Goal: Navigation & Orientation: Find specific page/section

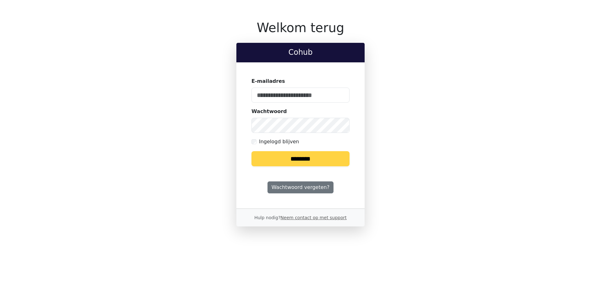
type input "**********"
click at [308, 157] on input "********" at bounding box center [301, 158] width 98 height 15
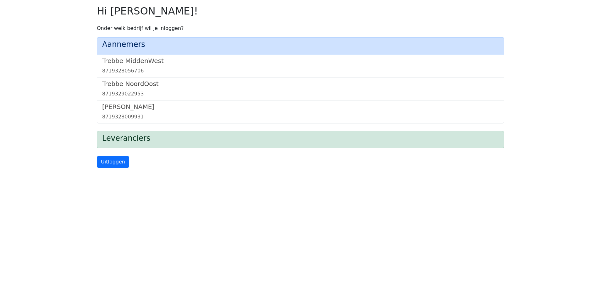
click at [143, 86] on h5 "Trebbe NoordOost" at bounding box center [300, 84] width 397 height 8
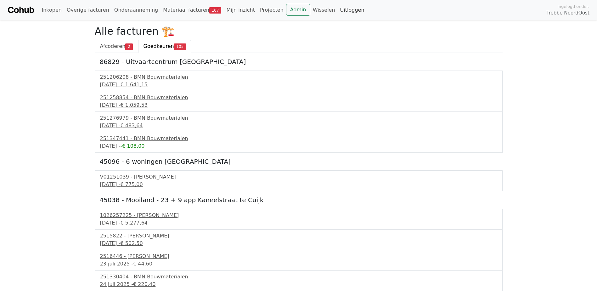
click at [337, 10] on link "Uitloggen" at bounding box center [351, 10] width 29 height 13
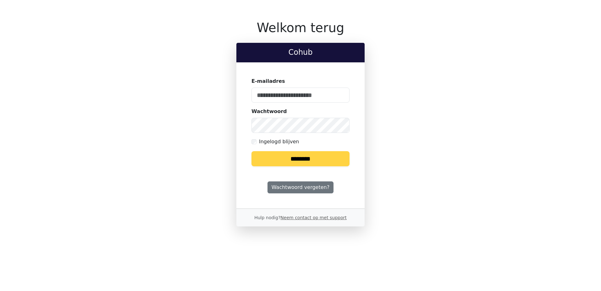
type input "**********"
click at [309, 159] on input "********" at bounding box center [301, 158] width 98 height 15
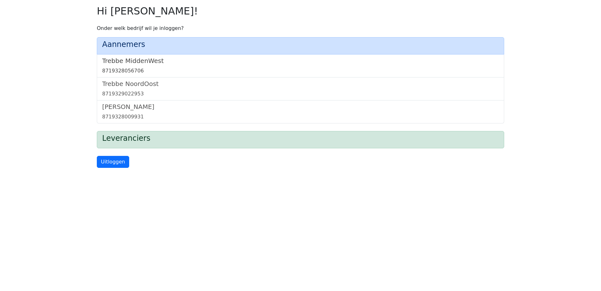
click at [123, 61] on h5 "Trebbe MiddenWest" at bounding box center [300, 61] width 397 height 8
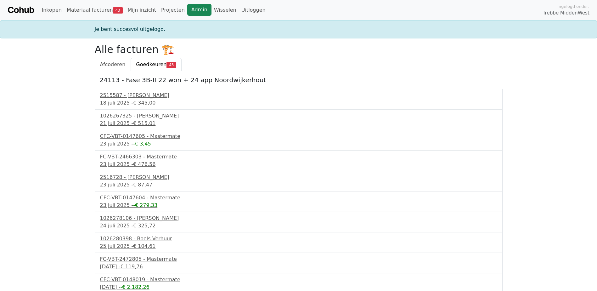
click at [187, 11] on link "Admin" at bounding box center [199, 10] width 24 height 12
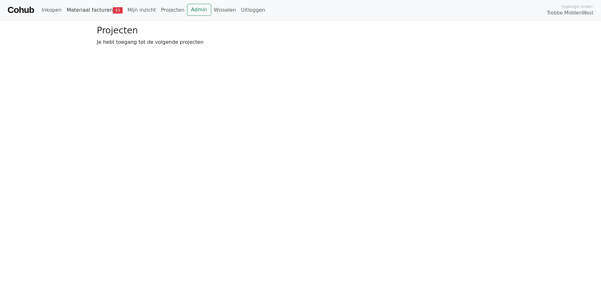
click at [95, 10] on link "Materiaal facturen 43" at bounding box center [94, 10] width 61 height 13
click at [154, 47] on span "Goedkeuren" at bounding box center [153, 46] width 31 height 6
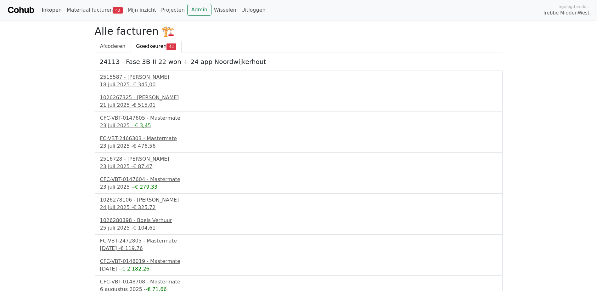
click at [52, 10] on link "Inkopen" at bounding box center [51, 10] width 25 height 13
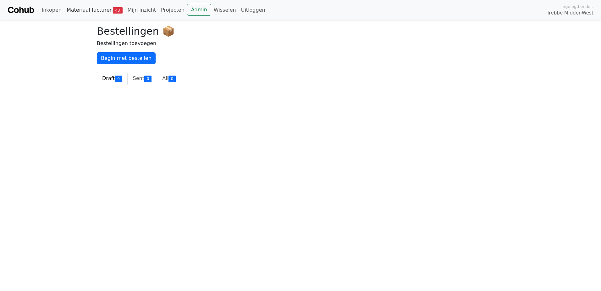
click at [92, 11] on link "Materiaal facturen 43" at bounding box center [94, 10] width 61 height 13
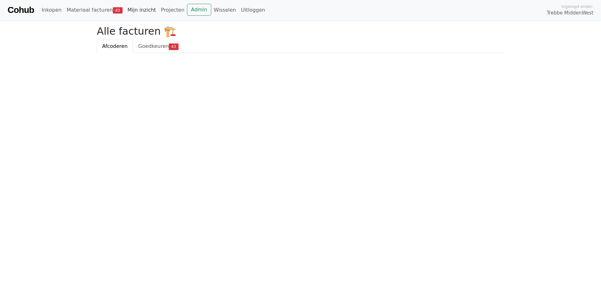
click at [130, 9] on link "Mijn inzicht" at bounding box center [142, 10] width 34 height 13
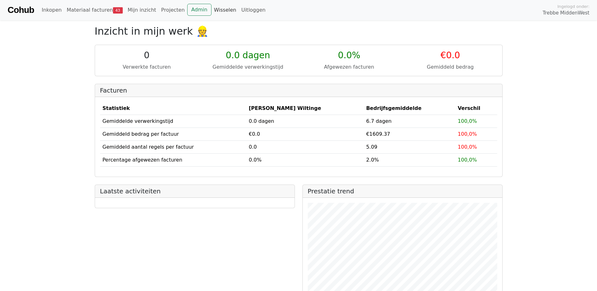
click at [211, 10] on link "Wisselen" at bounding box center [224, 10] width 27 height 13
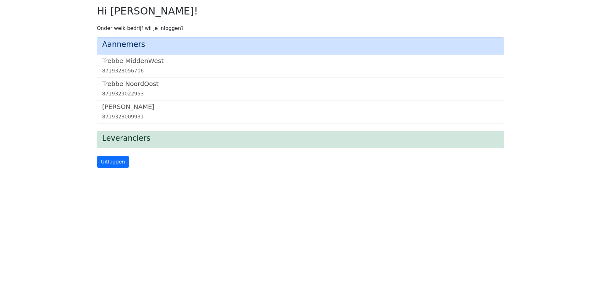
click at [134, 86] on h5 "Trebbe NoordOost" at bounding box center [300, 84] width 397 height 8
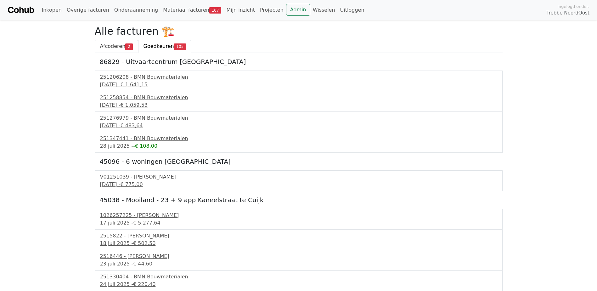
click at [108, 46] on span "Afcoderen" at bounding box center [112, 46] width 25 height 6
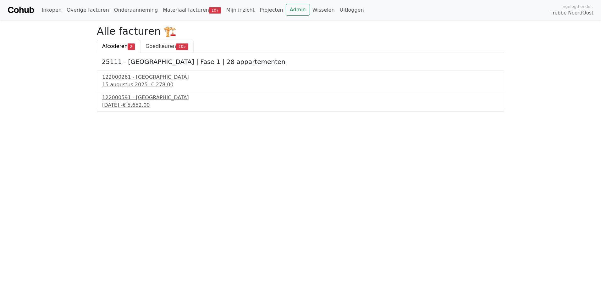
click at [146, 45] on span "Goedkeuren" at bounding box center [161, 46] width 31 height 6
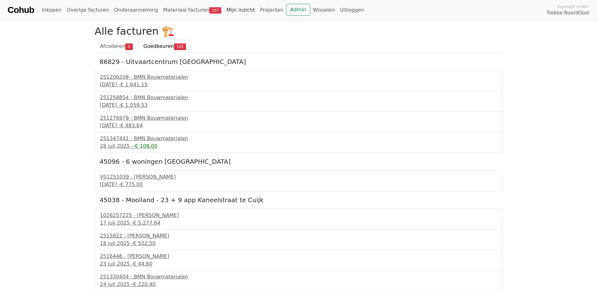
click at [224, 11] on link "Mijn inzicht" at bounding box center [241, 10] width 34 height 13
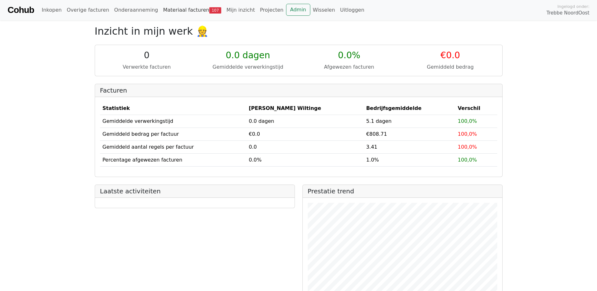
click at [167, 9] on link "Materiaal facturen 107" at bounding box center [191, 10] width 63 height 13
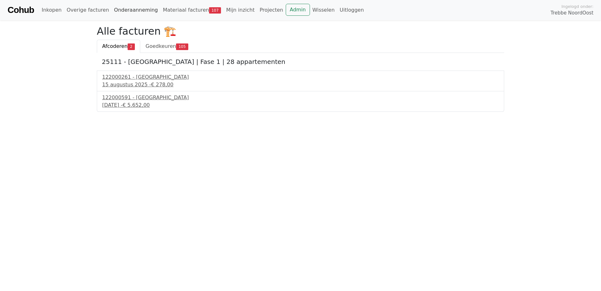
click at [136, 11] on link "Onderaanneming" at bounding box center [136, 10] width 49 height 13
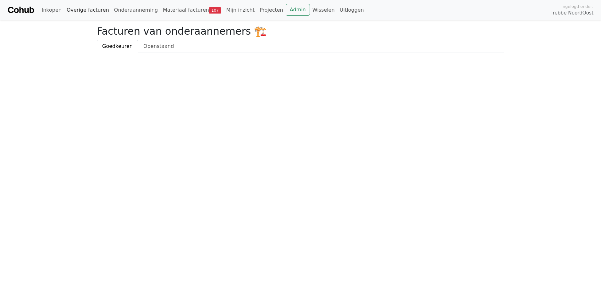
click at [94, 13] on link "Overige facturen" at bounding box center [87, 10] width 47 height 13
click at [55, 9] on link "Inkopen" at bounding box center [51, 10] width 25 height 13
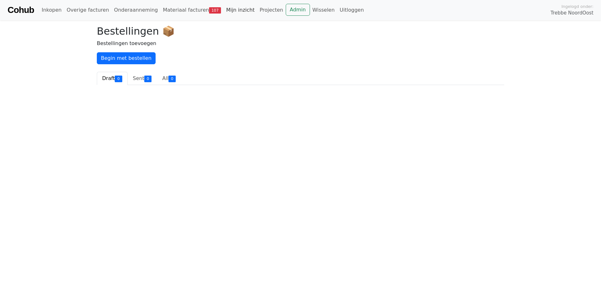
click at [225, 10] on link "Mijn inzicht" at bounding box center [241, 10] width 34 height 13
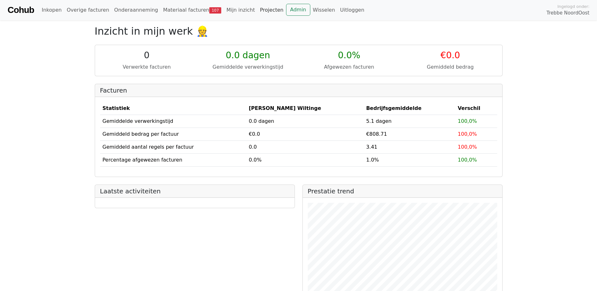
click at [257, 9] on link "Projecten" at bounding box center [271, 10] width 29 height 13
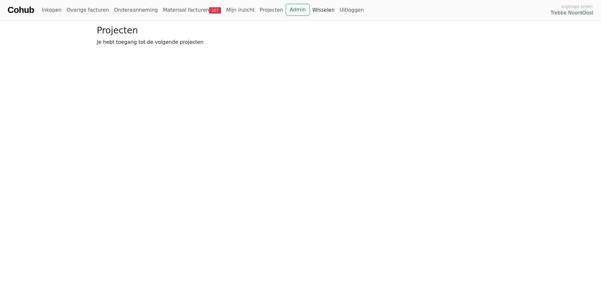
click at [310, 10] on link "Wisselen" at bounding box center [323, 10] width 27 height 13
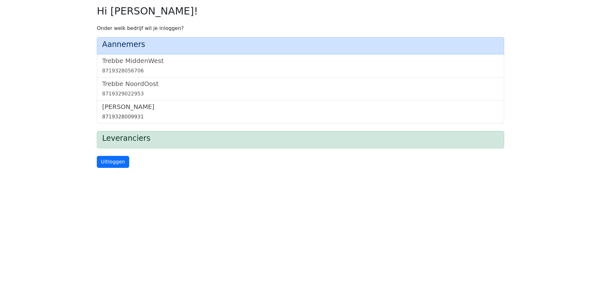
click at [129, 109] on h5 "[PERSON_NAME]" at bounding box center [300, 107] width 397 height 8
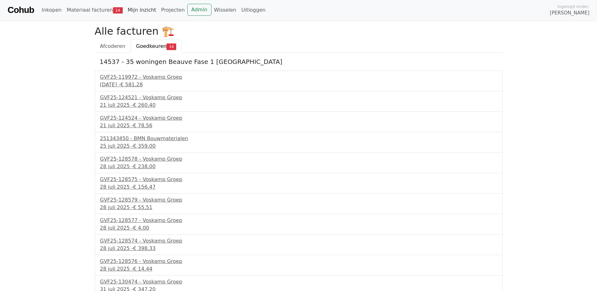
click at [139, 10] on link "Mijn inzicht" at bounding box center [142, 10] width 34 height 13
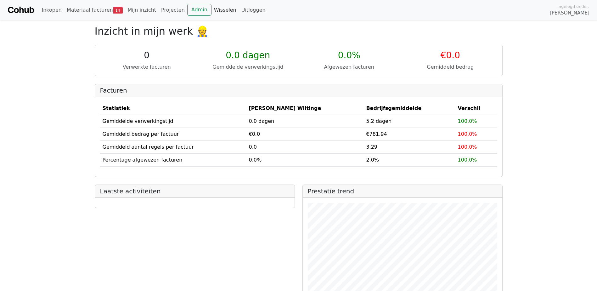
click at [213, 9] on link "Wisselen" at bounding box center [224, 10] width 27 height 13
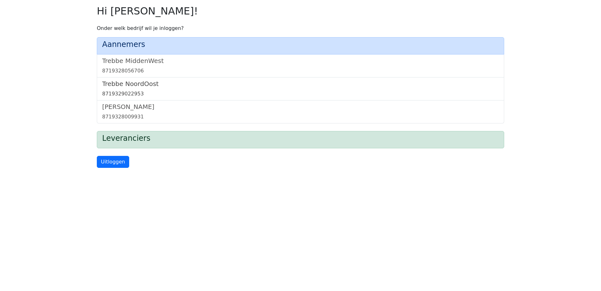
click at [131, 85] on h5 "Trebbe NoordOost" at bounding box center [300, 84] width 397 height 8
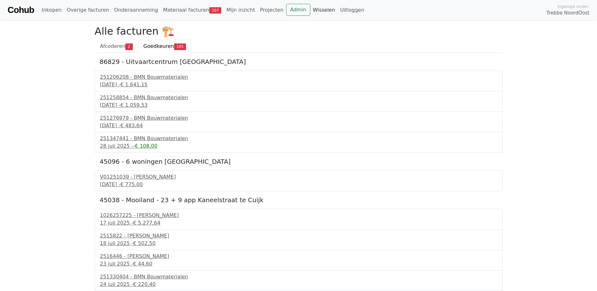
click at [310, 13] on link "Wisselen" at bounding box center [323, 10] width 27 height 13
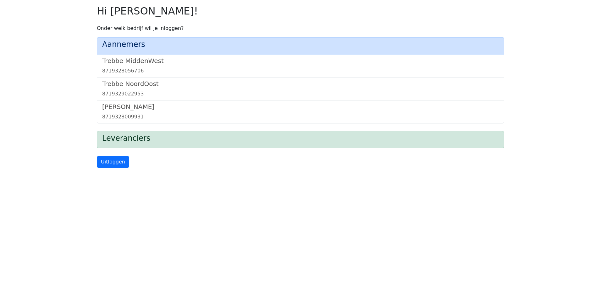
click at [125, 141] on h4 "Leveranciers" at bounding box center [300, 138] width 397 height 9
click at [129, 83] on h5 "Trebbe NoordOost" at bounding box center [300, 84] width 397 height 8
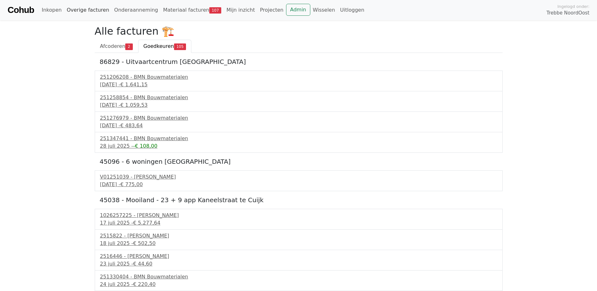
click at [85, 10] on link "Overige facturen" at bounding box center [87, 10] width 47 height 13
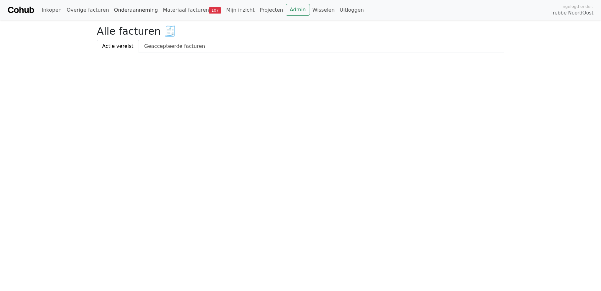
click at [124, 12] on link "Onderaanneming" at bounding box center [136, 10] width 49 height 13
click at [160, 9] on link "Materiaal facturen 107" at bounding box center [191, 10] width 63 height 13
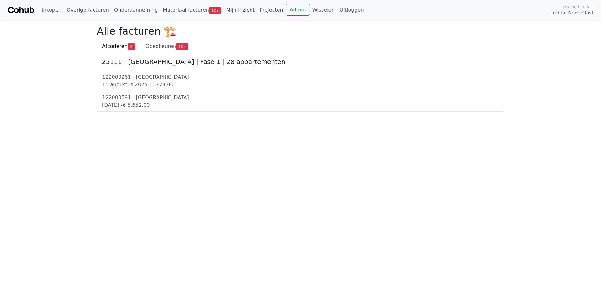
click at [225, 9] on link "Mijn inzicht" at bounding box center [241, 10] width 34 height 13
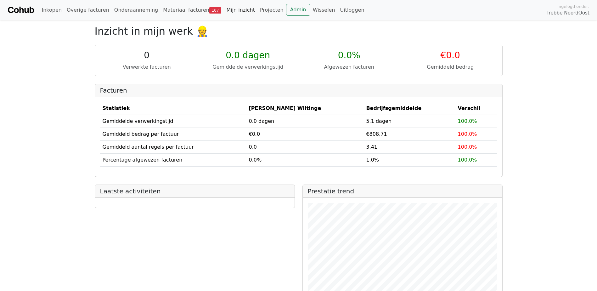
click at [224, 10] on link "Mijn inzicht" at bounding box center [241, 10] width 34 height 13
click at [286, 8] on link "Admin" at bounding box center [298, 10] width 24 height 12
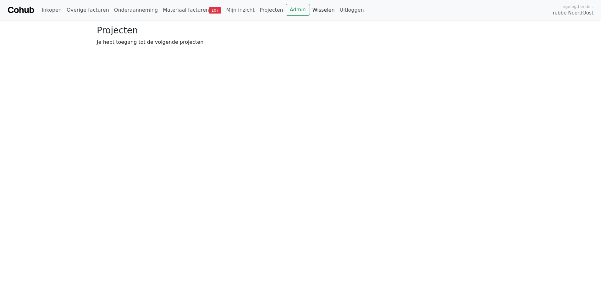
click at [310, 10] on link "Wisselen" at bounding box center [323, 10] width 27 height 13
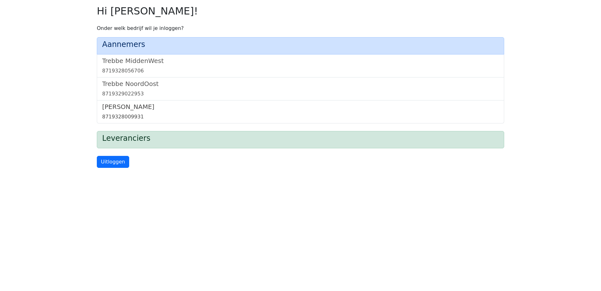
click at [123, 107] on h5 "[PERSON_NAME]" at bounding box center [300, 107] width 397 height 8
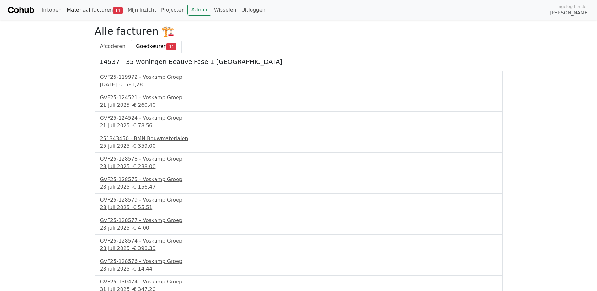
click at [92, 11] on link "Materiaal facturen 14" at bounding box center [94, 10] width 61 height 13
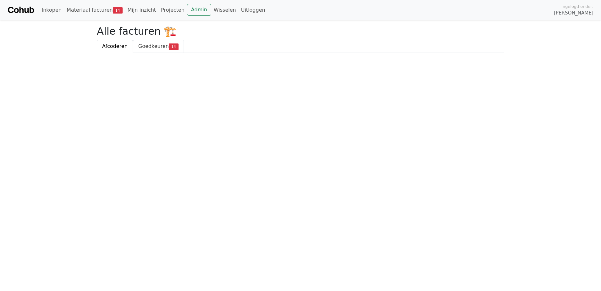
click at [151, 46] on span "Goedkeuren" at bounding box center [153, 46] width 31 height 6
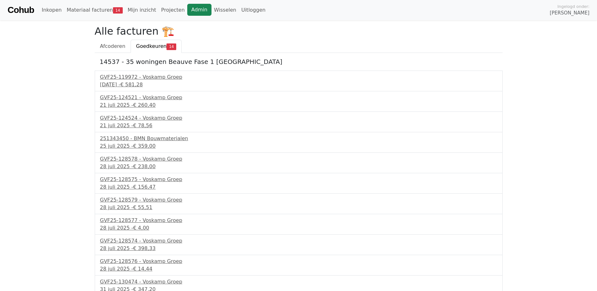
click at [187, 10] on link "Admin" at bounding box center [199, 10] width 24 height 12
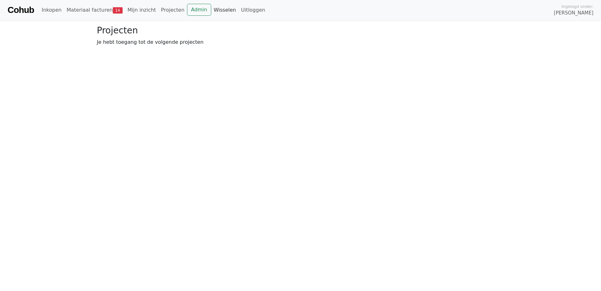
click at [211, 11] on link "Wisselen" at bounding box center [224, 10] width 27 height 13
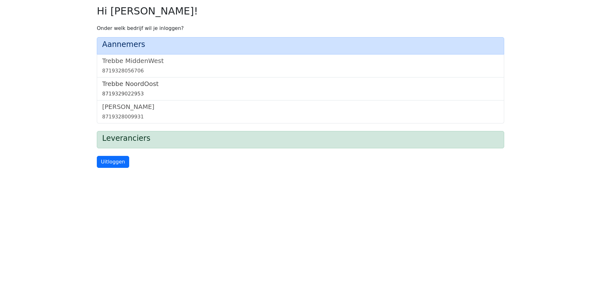
click at [137, 85] on h5 "Trebbe NoordOost" at bounding box center [300, 84] width 397 height 8
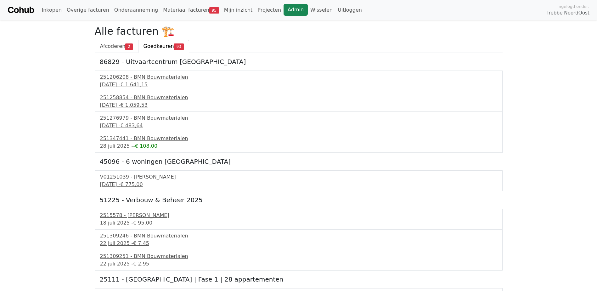
click at [283, 11] on link "Admin" at bounding box center [295, 10] width 24 height 12
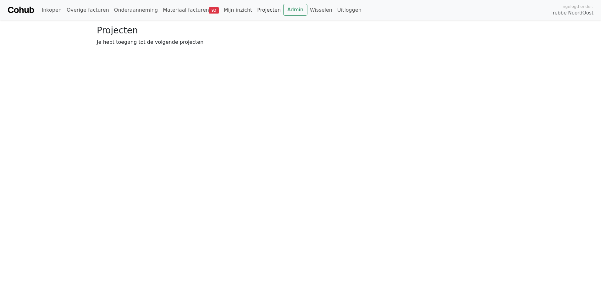
click at [255, 11] on link "Projecten" at bounding box center [269, 10] width 29 height 13
click at [283, 10] on link "Admin" at bounding box center [295, 10] width 24 height 12
click at [308, 9] on link "Wisselen" at bounding box center [321, 10] width 27 height 13
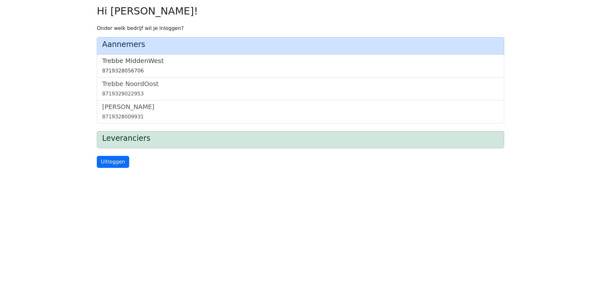
click at [139, 61] on h5 "Trebbe MiddenWest" at bounding box center [300, 61] width 397 height 8
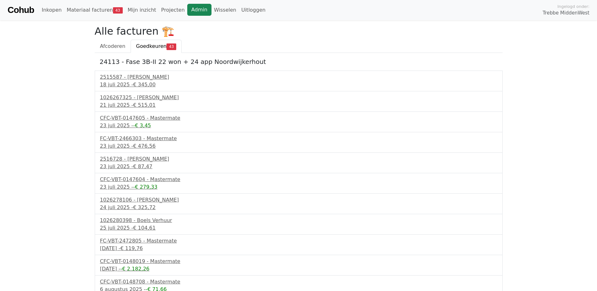
click at [188, 10] on link "Admin" at bounding box center [199, 10] width 24 height 12
